Goal: Transaction & Acquisition: Obtain resource

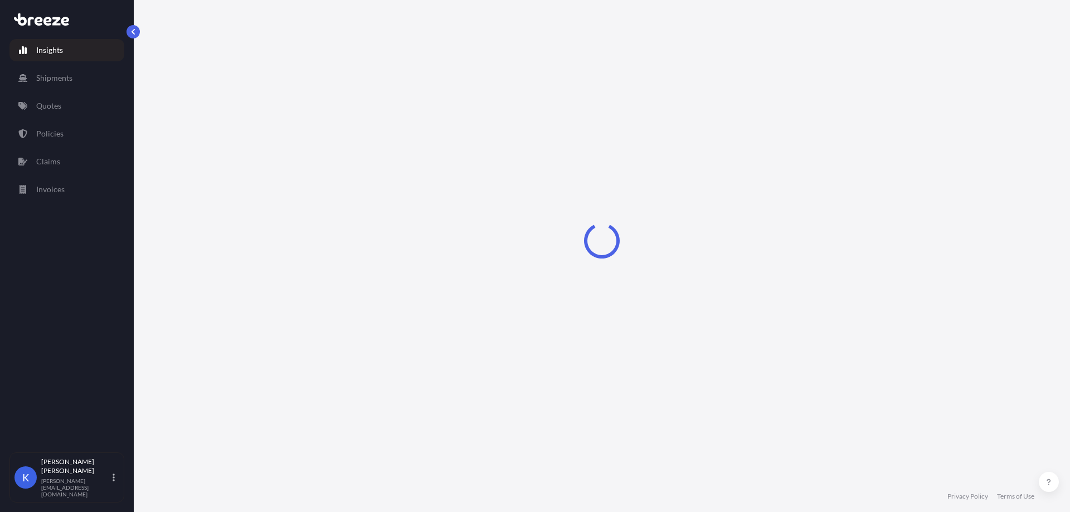
select select "2025"
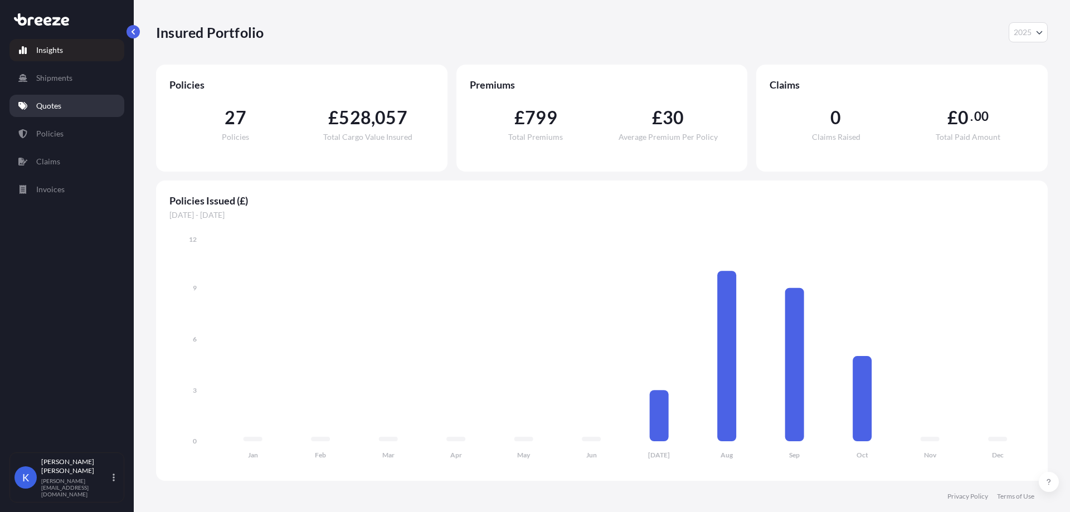
click at [78, 116] on link "Quotes" at bounding box center [66, 106] width 115 height 22
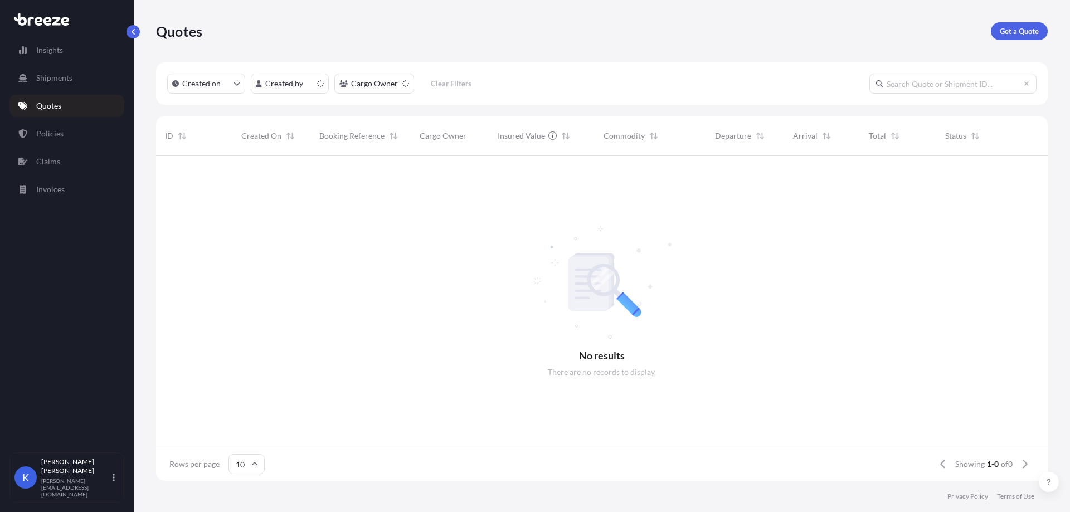
scroll to position [323, 883]
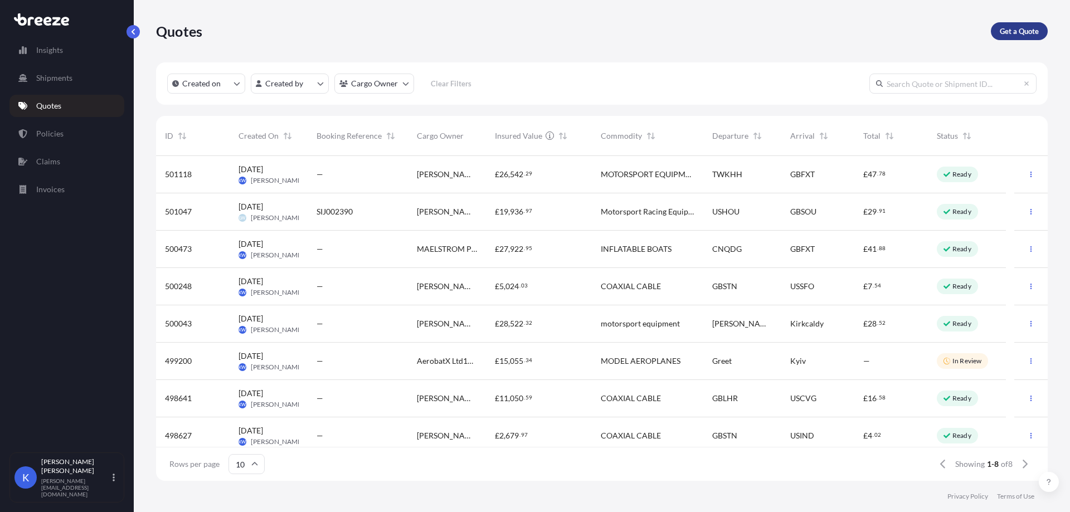
click at [1004, 30] on p "Get a Quote" at bounding box center [1019, 31] width 39 height 11
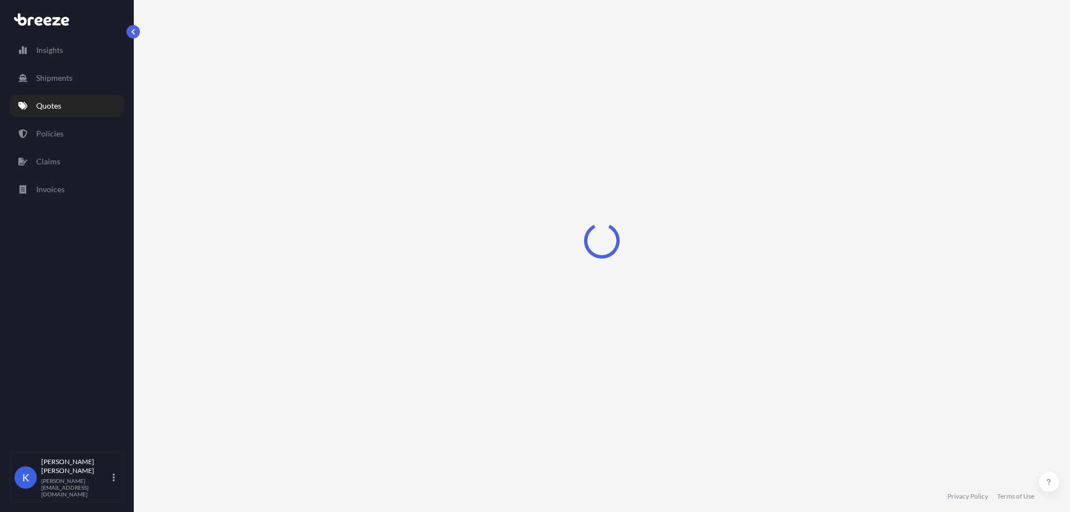
select select "Sea"
select select "1"
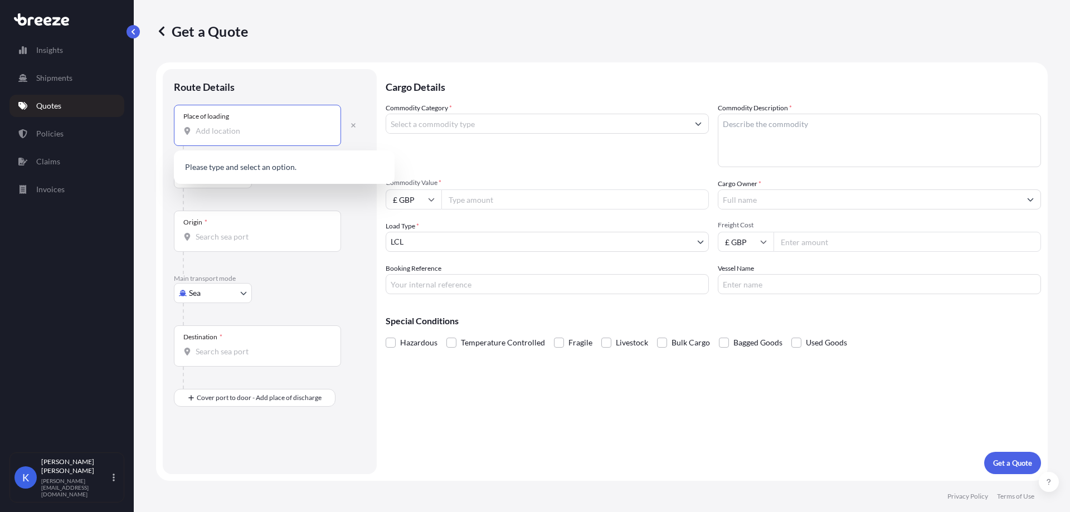
click at [254, 132] on input "Place of loading" at bounding box center [262, 130] width 132 height 11
click at [276, 138] on div "Place of loading" at bounding box center [257, 125] width 167 height 41
click at [276, 137] on input "Place of loading" at bounding box center [262, 130] width 132 height 11
paste input "CB24 9NR"
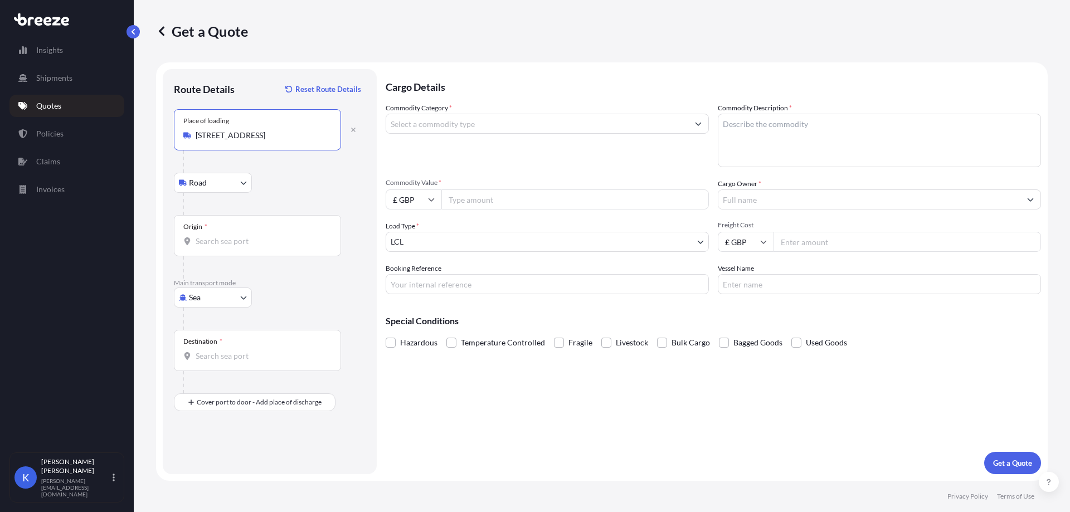
type input "[STREET_ADDRESS]"
click at [216, 254] on div "Origin *" at bounding box center [257, 235] width 167 height 41
click at [216, 247] on input "Origin *" at bounding box center [262, 241] width 132 height 11
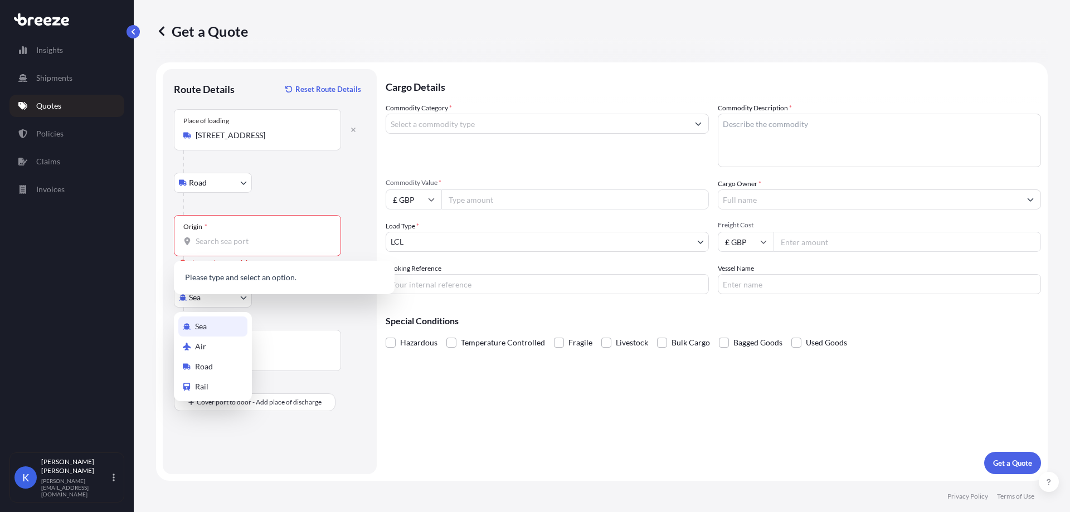
click at [212, 307] on body "0 options available. 0 options available. 1 option available. 0 options availab…" at bounding box center [535, 256] width 1070 height 512
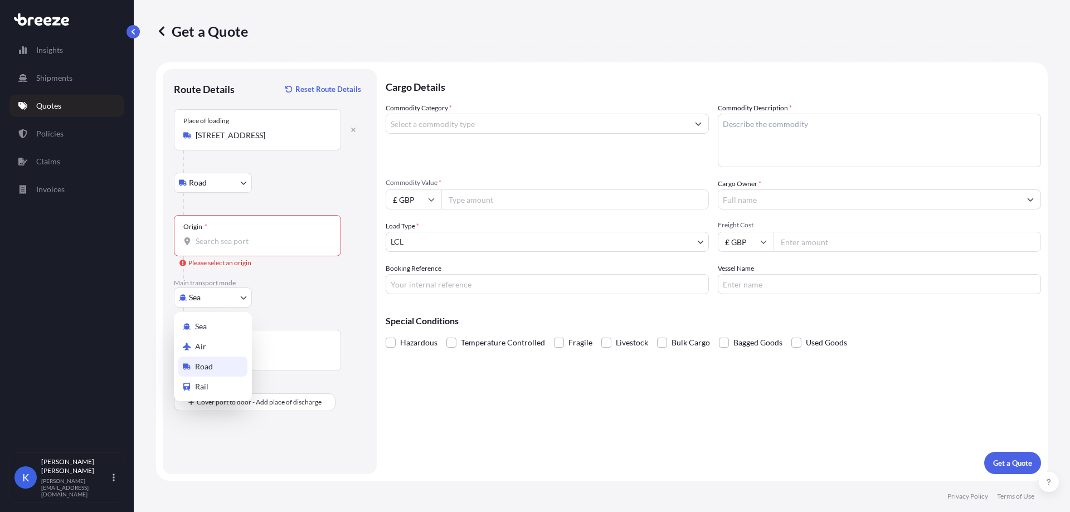
click at [222, 366] on div "Road" at bounding box center [212, 367] width 69 height 20
select select "Road"
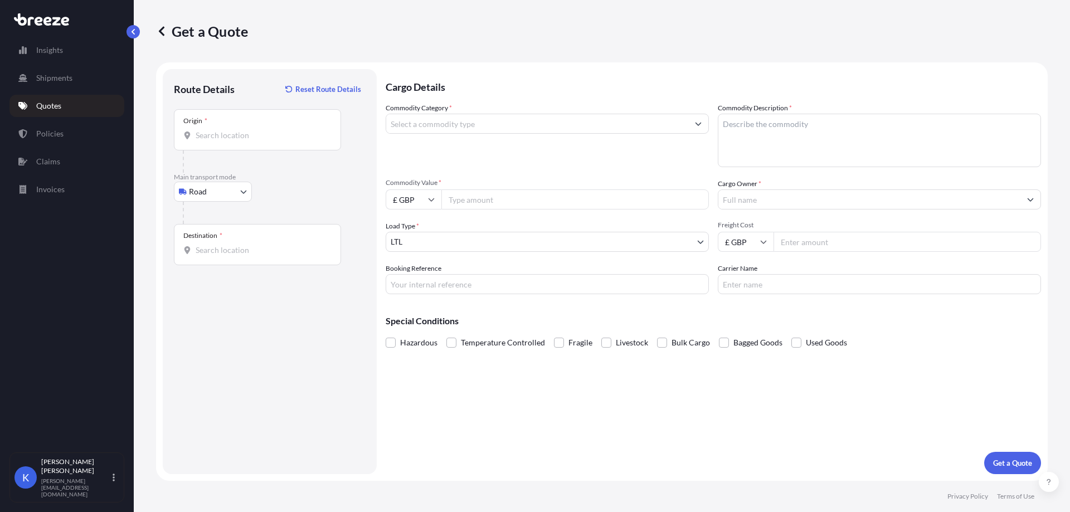
click at [235, 144] on div "Origin *" at bounding box center [257, 129] width 167 height 41
click at [235, 141] on input "Origin *" at bounding box center [262, 135] width 132 height 11
paste input "CB24 9NR"
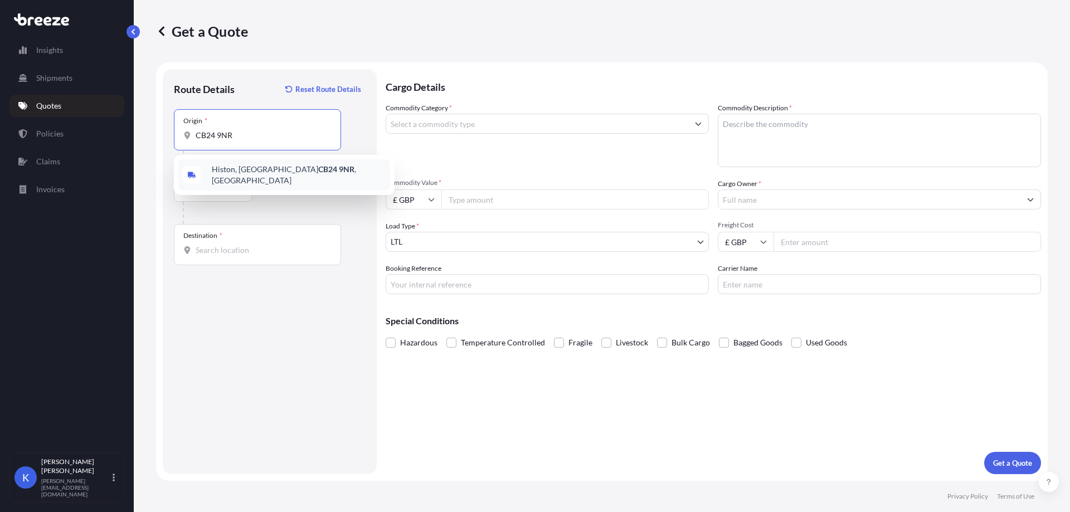
click at [247, 169] on span "[STREET_ADDRESS]" at bounding box center [299, 175] width 174 height 22
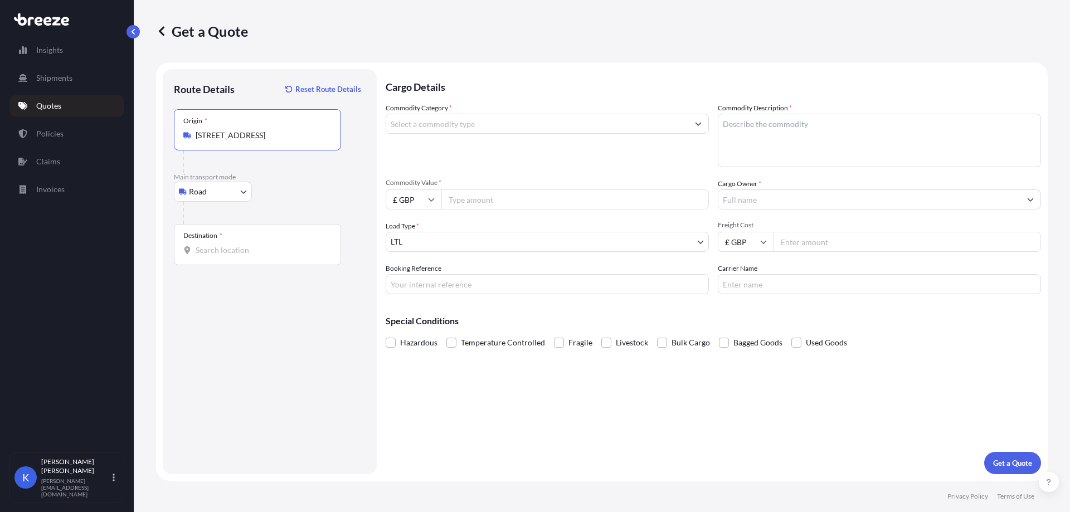
type input "[STREET_ADDRESS]"
click at [247, 251] on input "Destination *" at bounding box center [262, 250] width 132 height 11
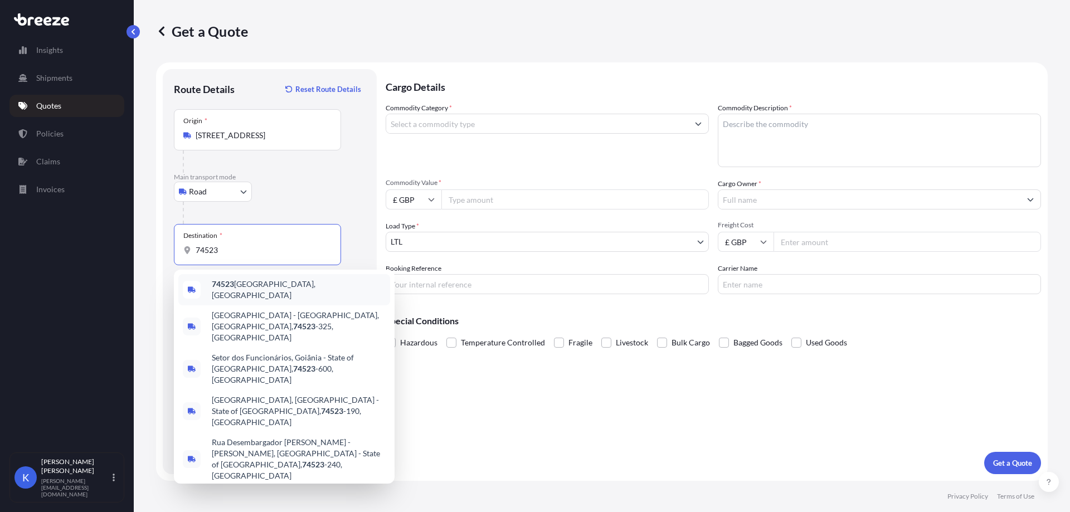
click at [261, 288] on span "[GEOGRAPHIC_DATA], [GEOGRAPHIC_DATA]" at bounding box center [299, 290] width 174 height 22
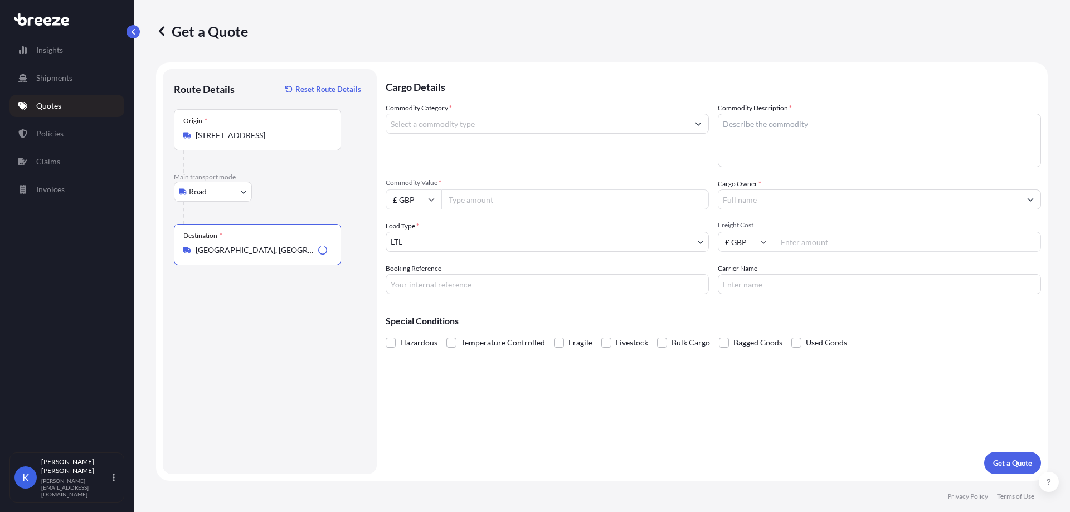
type input "[GEOGRAPHIC_DATA], [GEOGRAPHIC_DATA]"
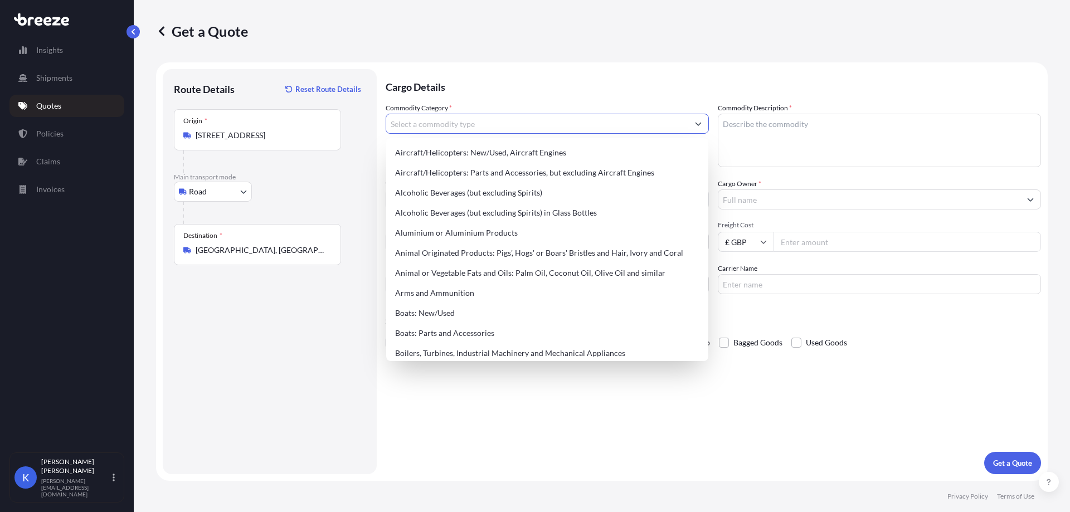
click at [503, 127] on input "Commodity Category *" at bounding box center [537, 124] width 302 height 20
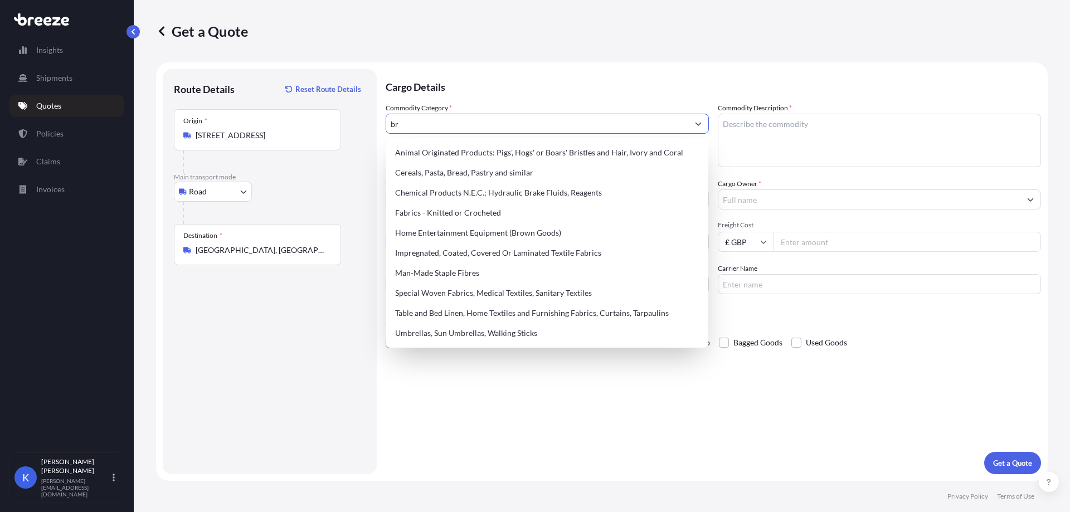
type input "b"
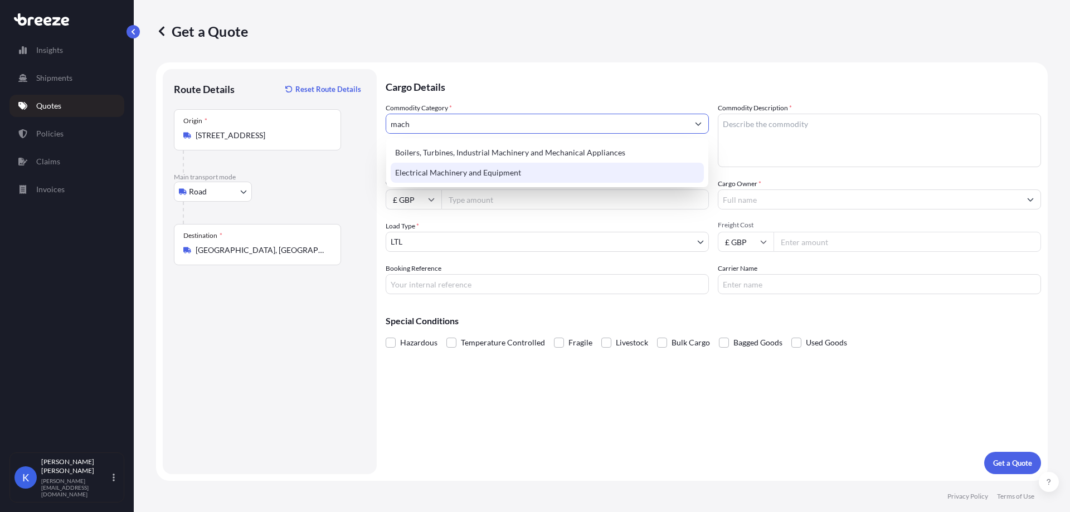
click at [523, 169] on div "Electrical Machinery and Equipment" at bounding box center [547, 173] width 313 height 20
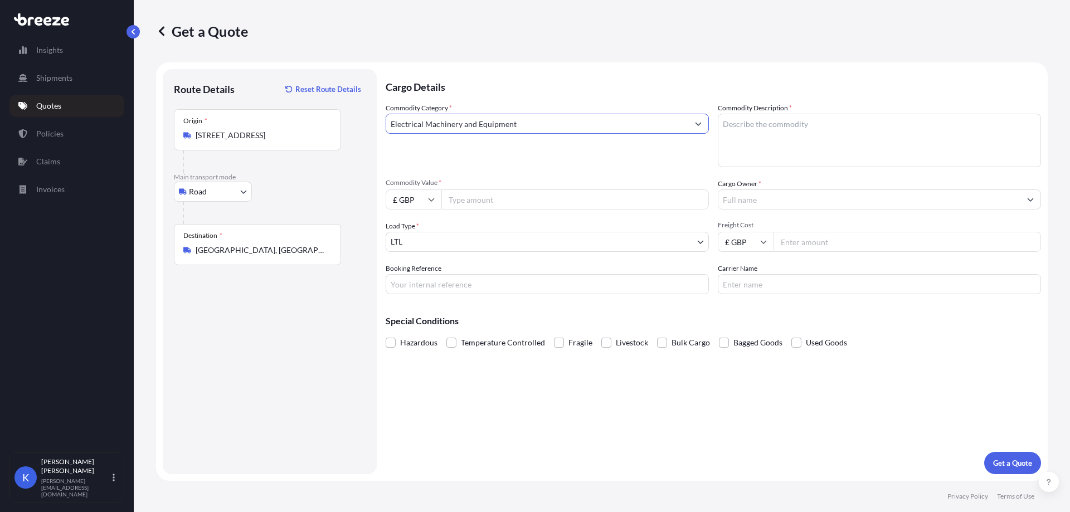
type input "Electrical Machinery and Equipment"
click at [728, 123] on textarea "Commodity Description *" at bounding box center [879, 140] width 323 height 53
click at [772, 128] on textarea "Commodity Description *" at bounding box center [879, 140] width 323 height 53
paste textarea "1x filling head assembly FS06071207 (3 cock valves, 12 x Pistons (FS00511717R)"
type textarea "1x filling head assembly FS06071207 (3 cock valves, 12 x Pistons (FS00511717R)"
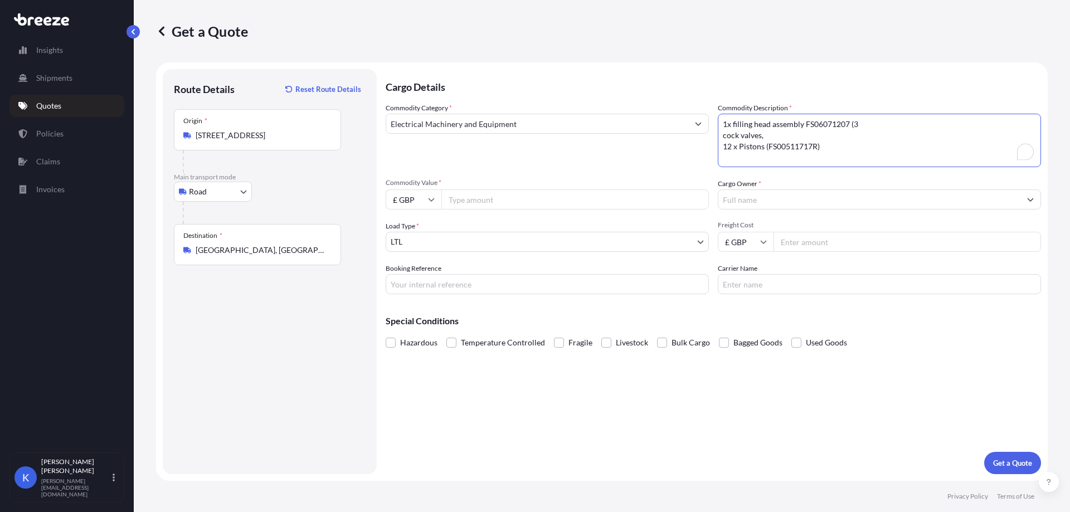
click at [538, 204] on input "Commodity Value *" at bounding box center [574, 199] width 267 height 20
type input "13533.30"
click at [820, 240] on input "Freight Cost" at bounding box center [906, 242] width 267 height 20
type input "950"
click at [906, 410] on div "Cargo Details Commodity Category * Electrical Machinery and Equipment Commodity…" at bounding box center [713, 271] width 655 height 405
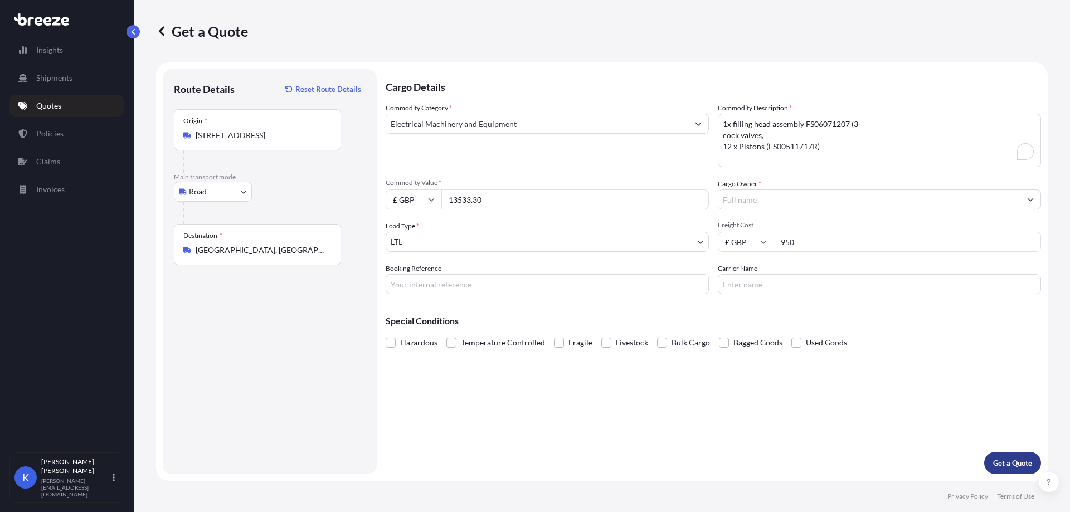
click at [998, 456] on button "Get a Quote" at bounding box center [1012, 463] width 57 height 22
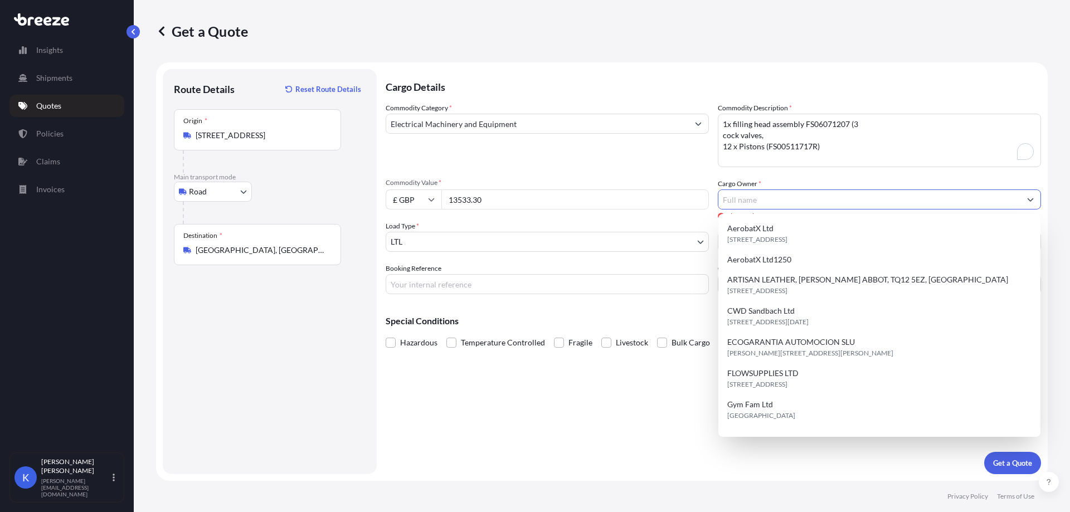
click at [802, 207] on input "Cargo Owner *" at bounding box center [869, 199] width 302 height 20
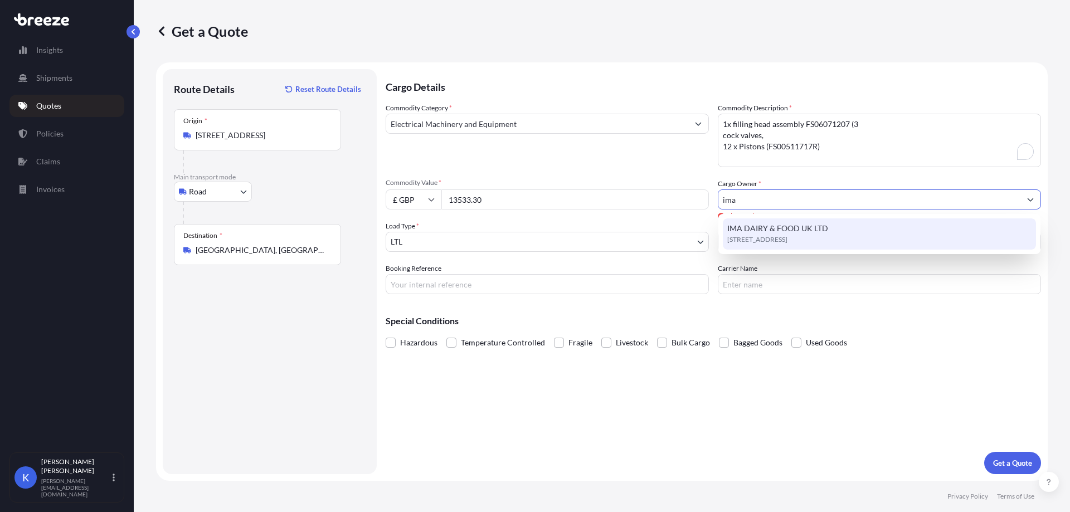
click at [814, 224] on span "IMA DAIRY & FOOD UK LTD" at bounding box center [777, 228] width 101 height 11
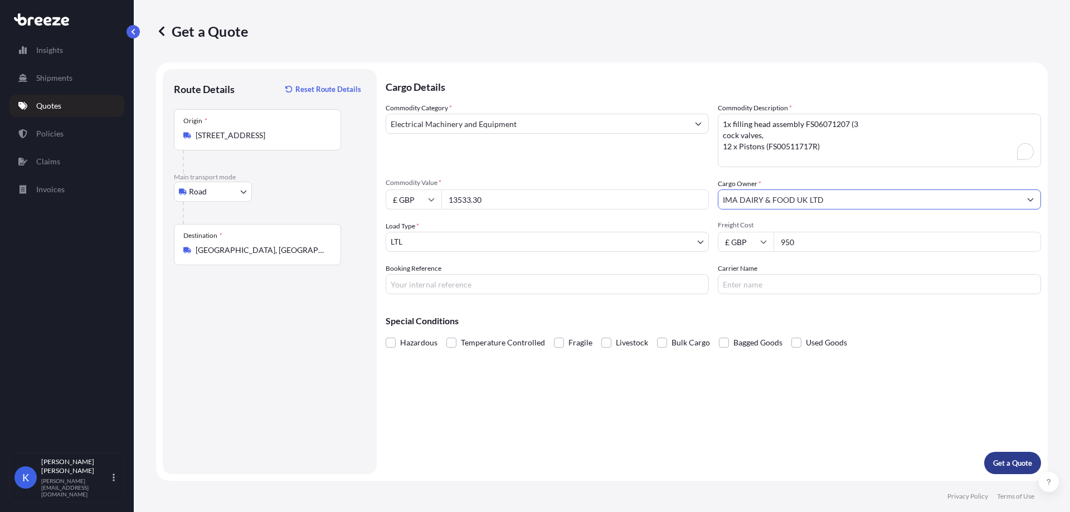
type input "IMA DAIRY & FOOD UK LTD"
click at [1009, 466] on p "Get a Quote" at bounding box center [1012, 463] width 39 height 11
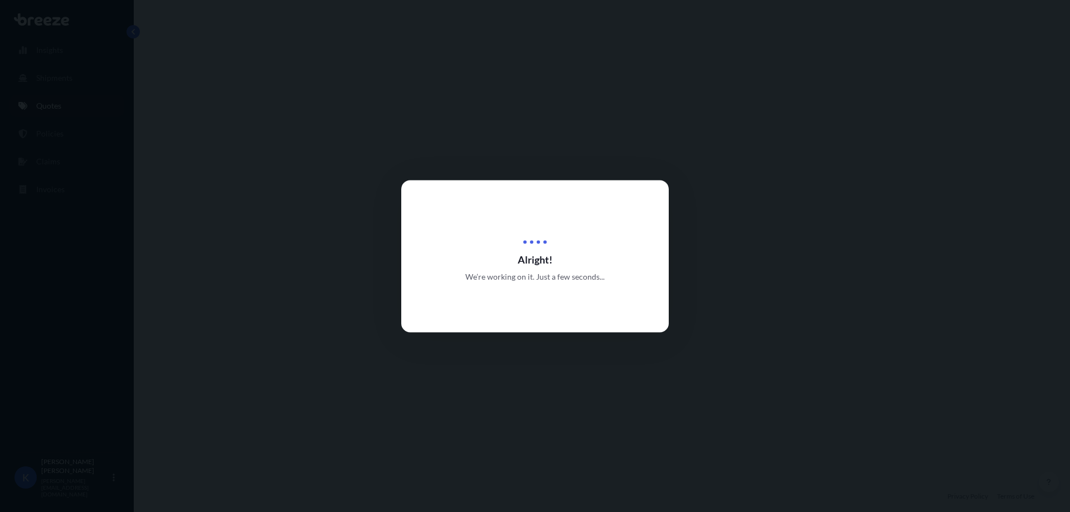
select select "Road"
select select "1"
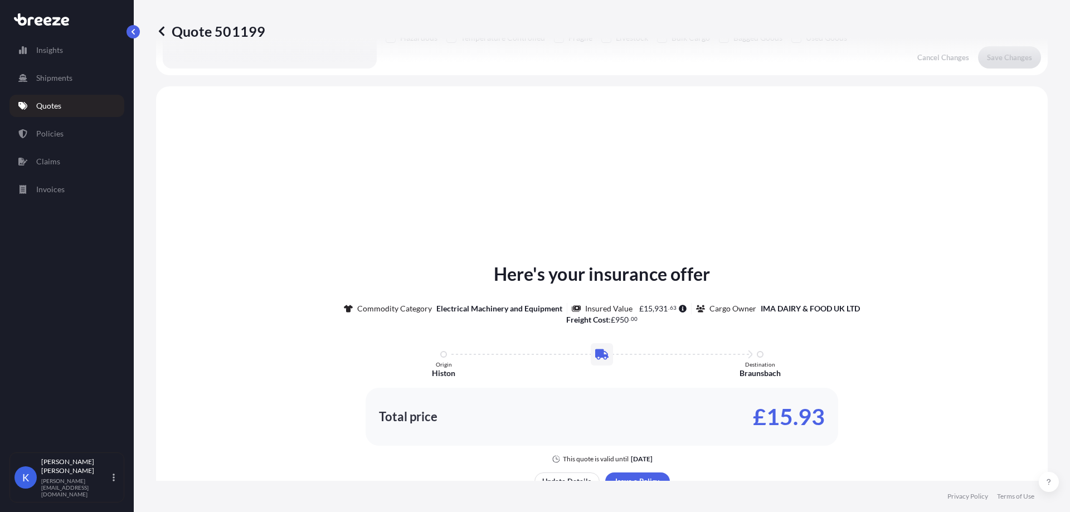
scroll to position [335, 0]
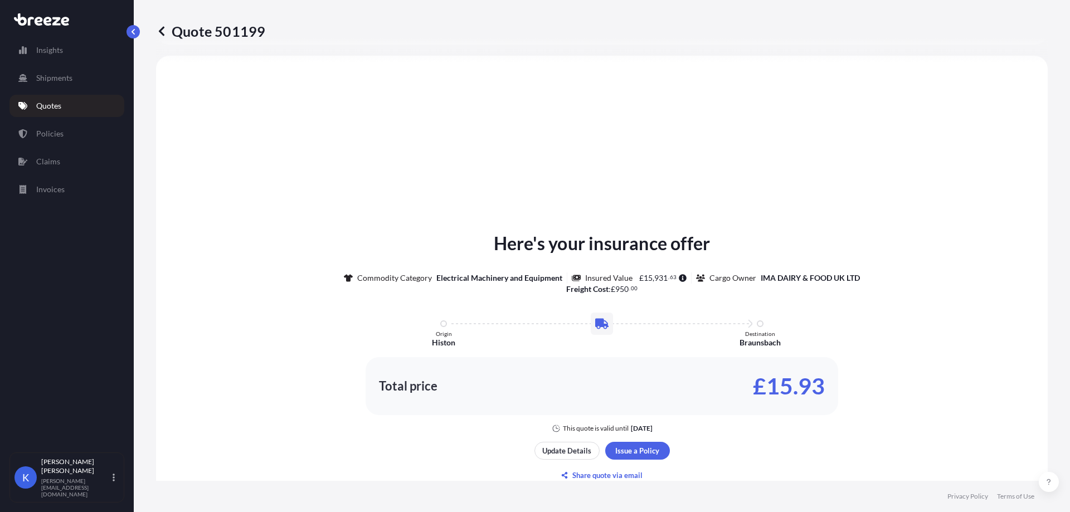
click at [310, 508] on footer "Privacy Policy Terms of Use" at bounding box center [602, 496] width 936 height 31
click at [579, 448] on p "Update Details" at bounding box center [566, 450] width 49 height 11
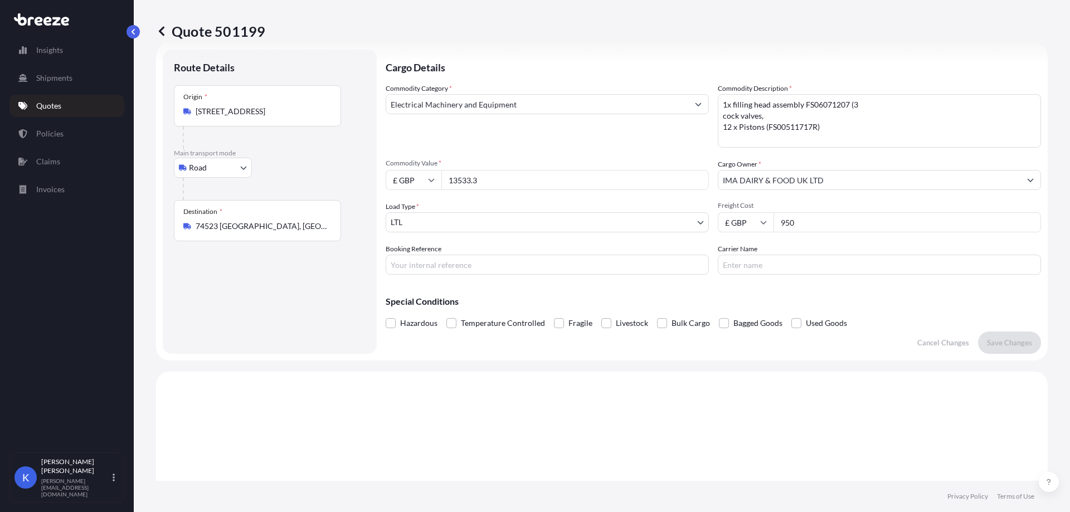
scroll to position [18, 0]
drag, startPoint x: 505, startPoint y: 176, endPoint x: 442, endPoint y: 177, distance: 63.0
click at [442, 177] on input "13533.3" at bounding box center [574, 182] width 267 height 20
click at [943, 342] on p "Cancel Changes" at bounding box center [943, 344] width 52 height 11
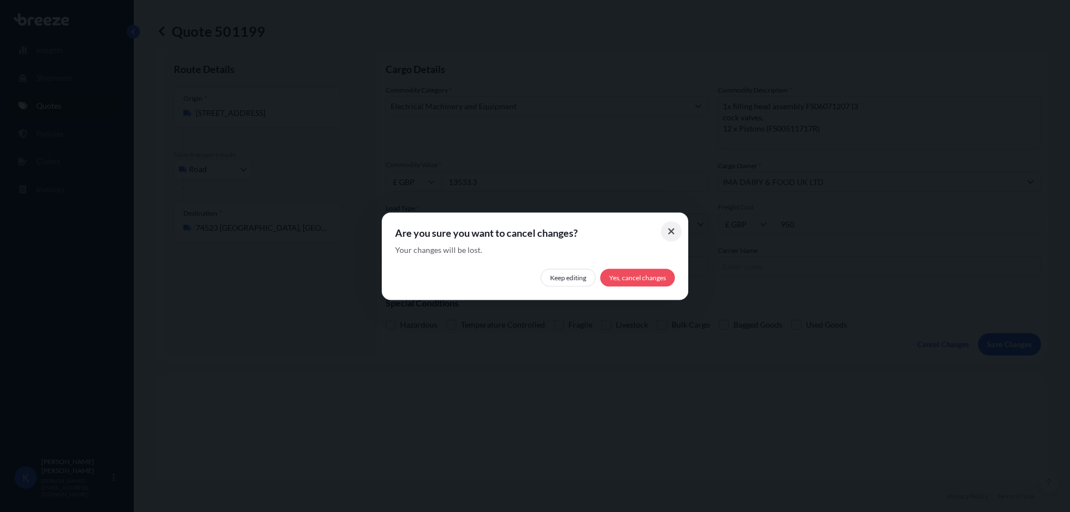
click at [674, 230] on icon at bounding box center [671, 231] width 6 height 6
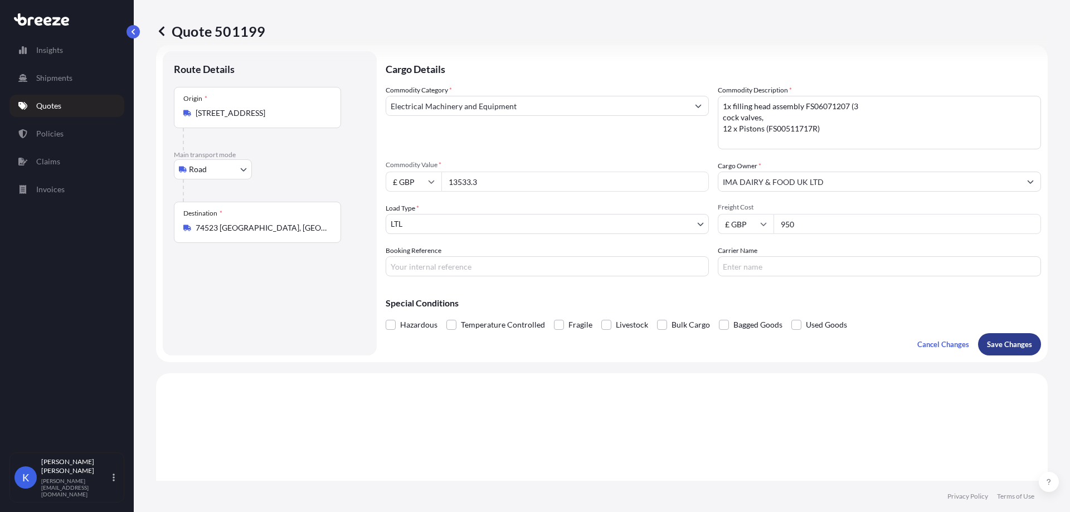
click at [1019, 344] on p "Save Changes" at bounding box center [1009, 344] width 45 height 11
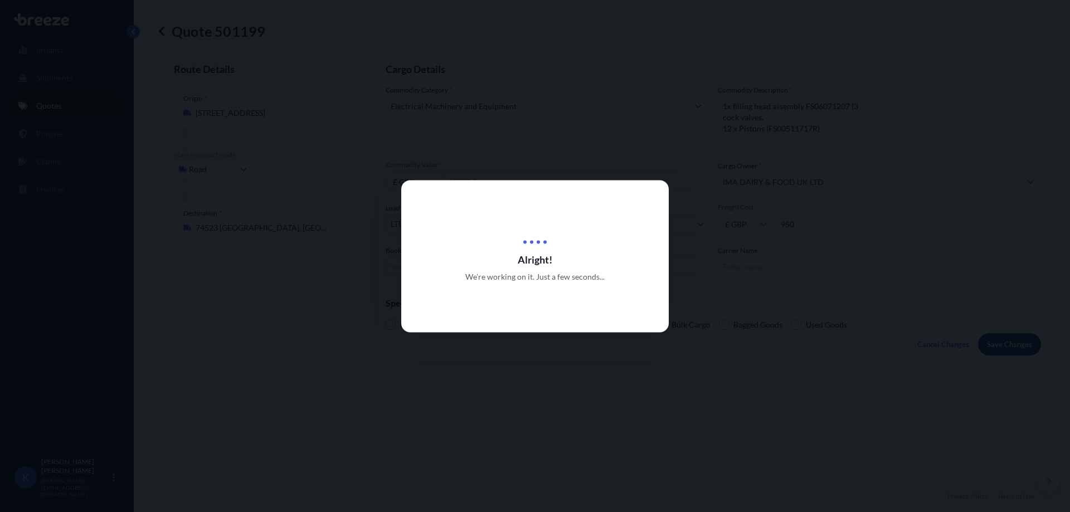
type input "Retford DN22 7GR, [GEOGRAPHIC_DATA]"
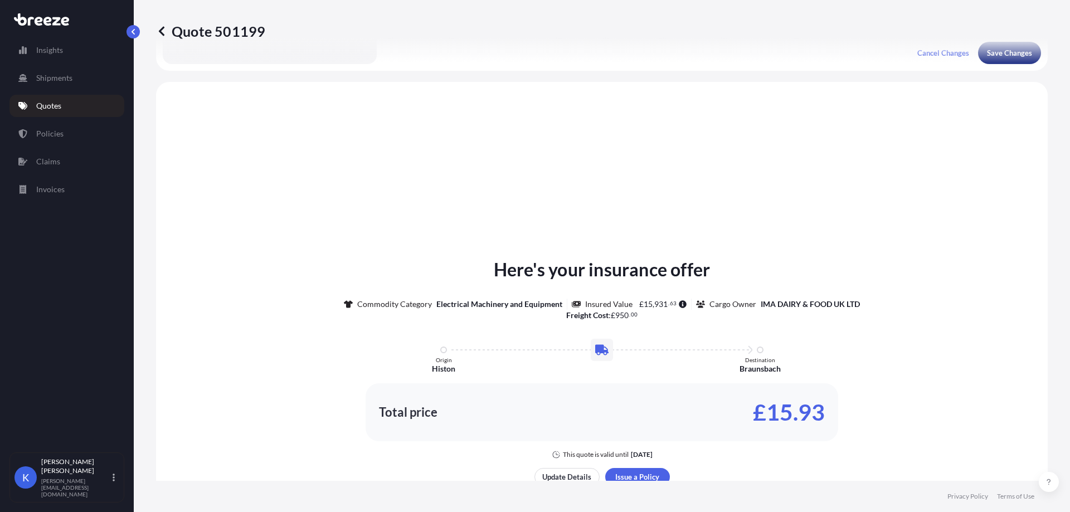
scroll to position [335, 0]
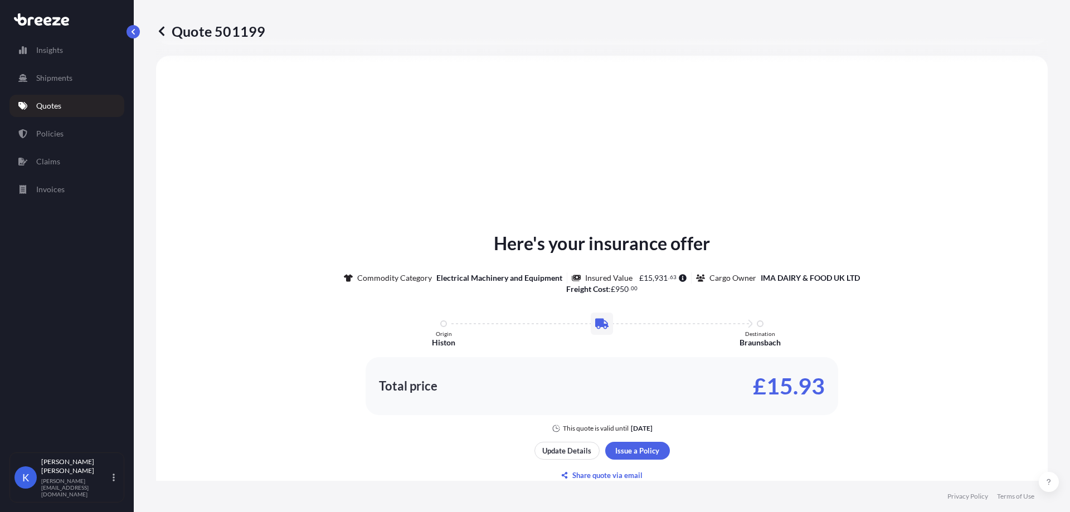
select select "Road"
select select "1"
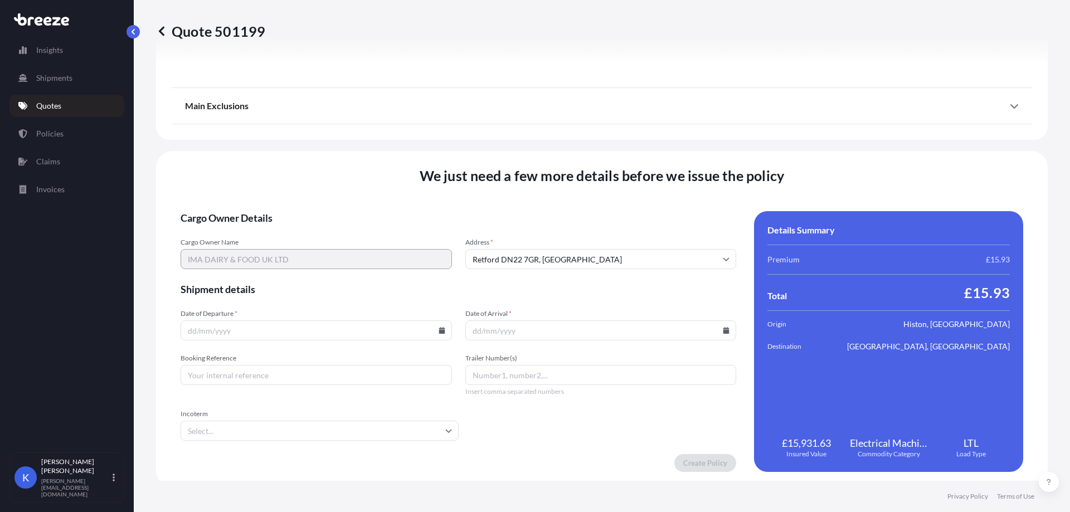
scroll to position [1257, 0]
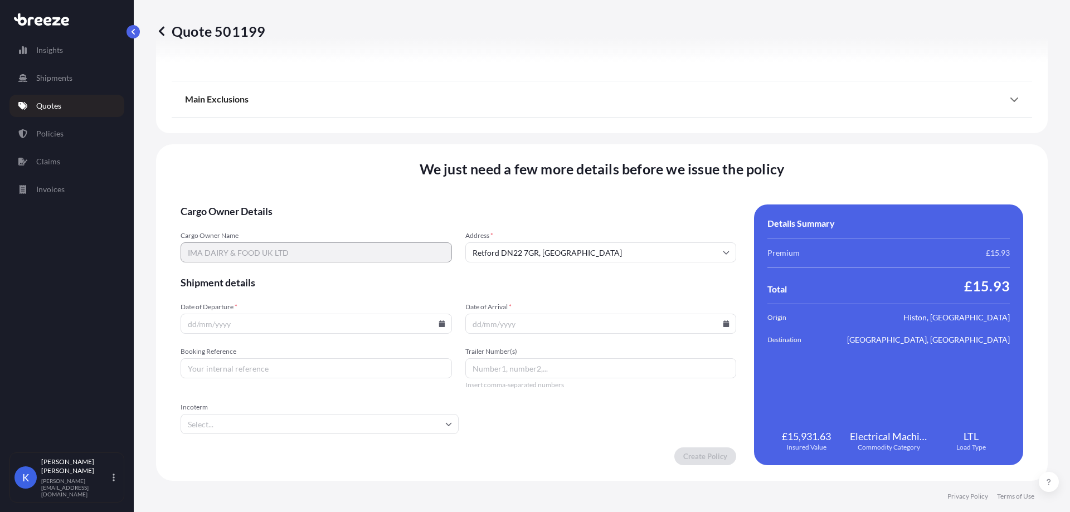
click at [434, 325] on input "Date of Departure *" at bounding box center [316, 324] width 271 height 20
click at [439, 325] on icon at bounding box center [442, 323] width 6 height 7
click at [237, 220] on button "13" at bounding box center [237, 225] width 18 height 18
type input "[DATE]"
click at [723, 323] on icon at bounding box center [726, 323] width 6 height 7
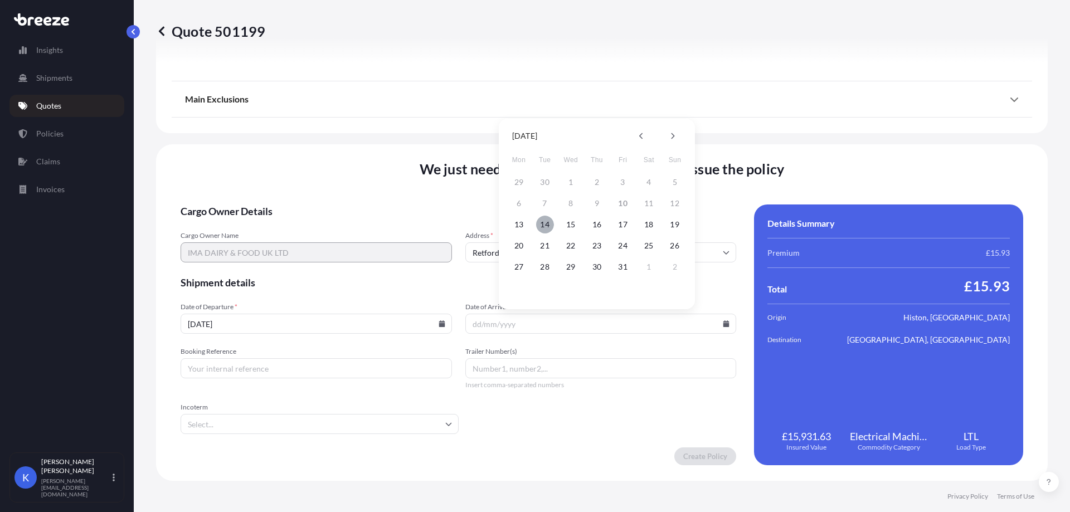
click at [539, 226] on button "14" at bounding box center [545, 225] width 18 height 18
type input "[DATE]"
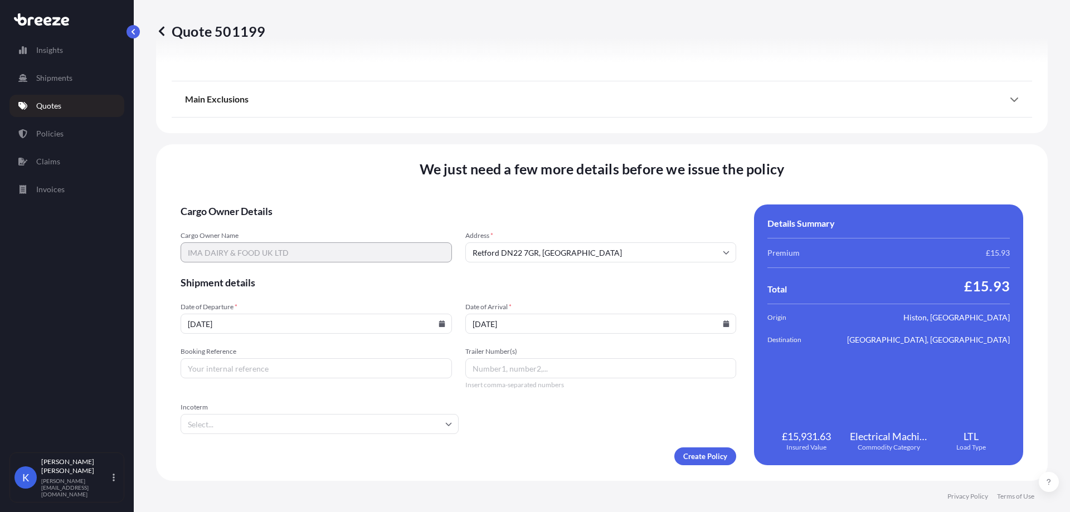
click at [270, 364] on input "Booking Reference" at bounding box center [316, 368] width 271 height 20
type input "RXJ002438"
click at [276, 424] on input "Incoterm" at bounding box center [320, 424] width 278 height 20
click at [269, 346] on li "DDP" at bounding box center [318, 352] width 266 height 21
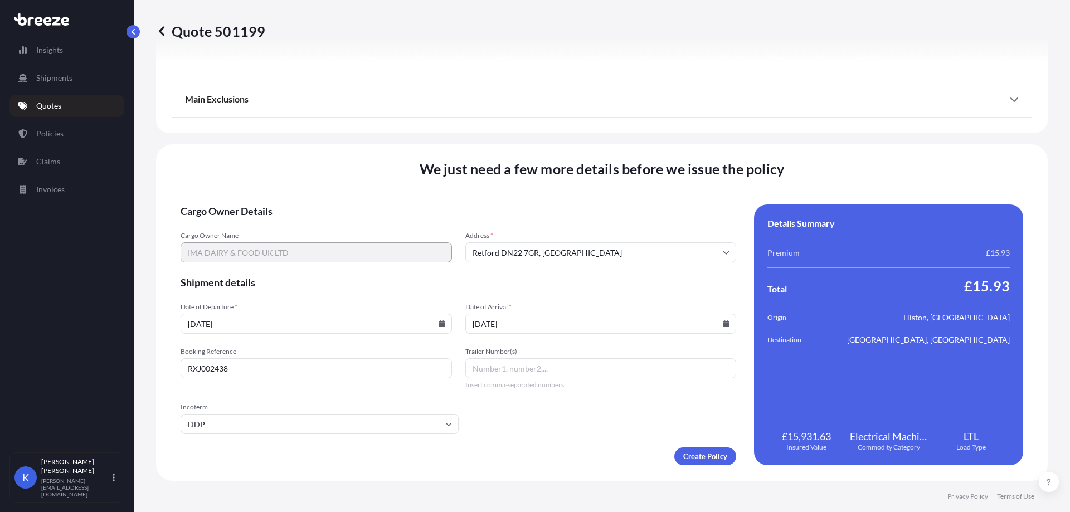
click at [580, 429] on form "Cargo Owner Details Cargo Owner Name IMA DAIRY & FOOD UK LTD Address * [GEOGRAP…" at bounding box center [459, 335] width 556 height 261
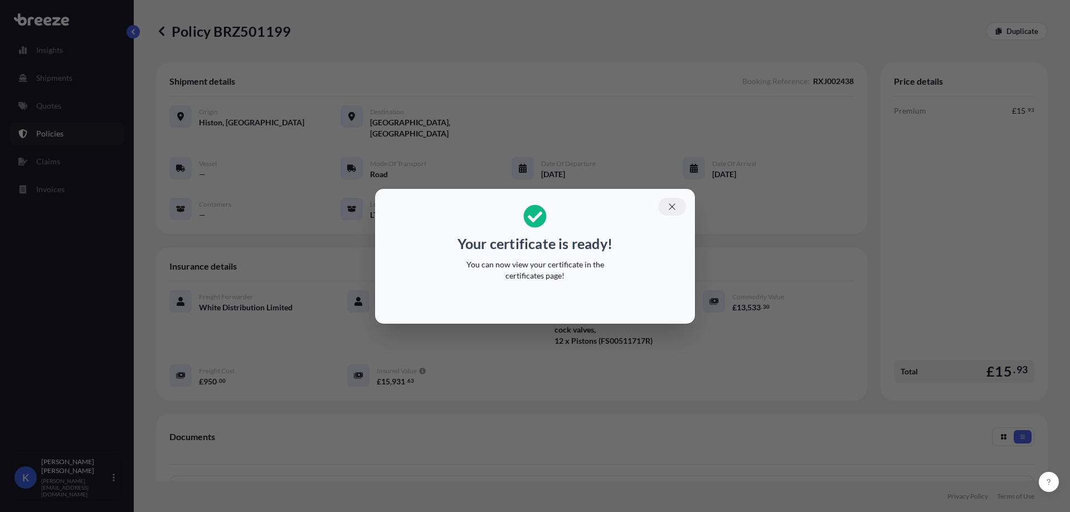
click at [670, 206] on icon "button" at bounding box center [672, 207] width 10 height 10
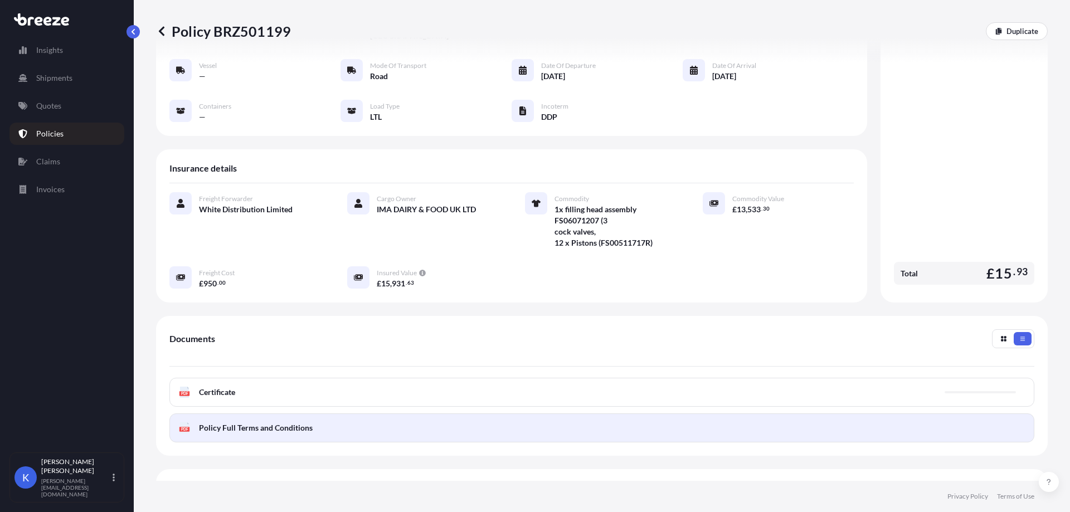
scroll to position [181, 0]
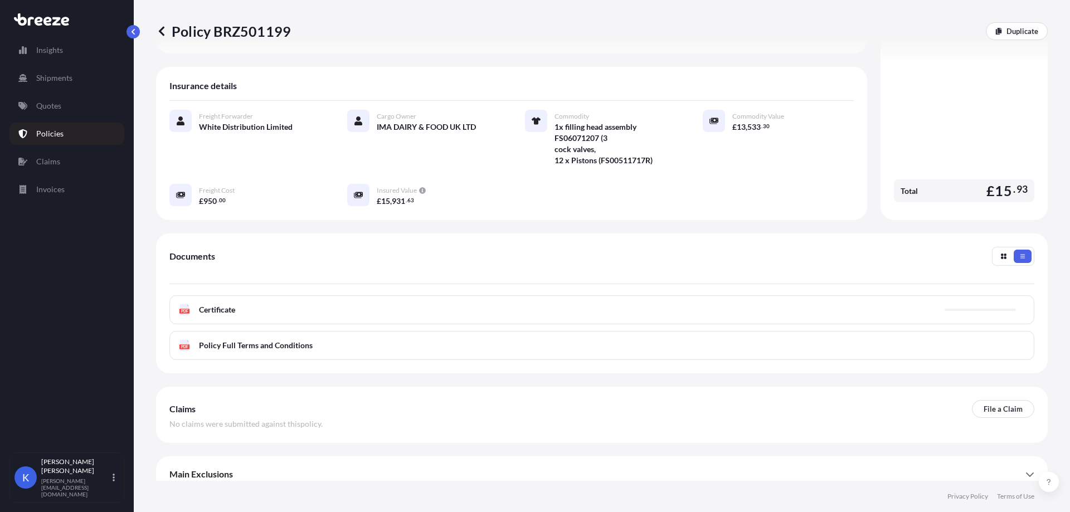
click at [269, 296] on div "PDF Certificate" at bounding box center [601, 309] width 865 height 29
click at [231, 304] on span "Certificate" at bounding box center [217, 309] width 36 height 11
click at [230, 304] on span "Certificate" at bounding box center [217, 309] width 36 height 11
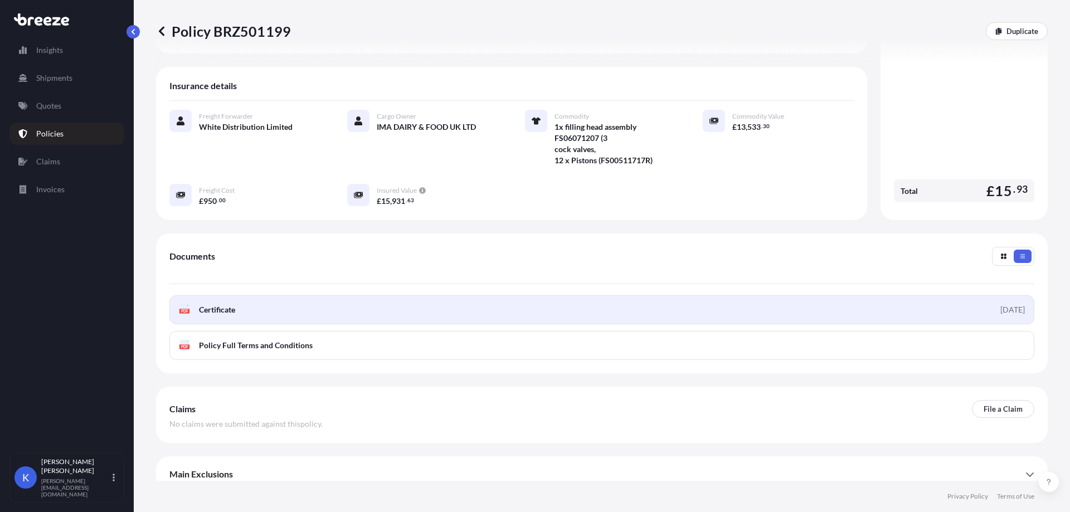
click at [311, 301] on link "PDF Certificate [DATE]" at bounding box center [601, 309] width 865 height 29
